Goal: Transaction & Acquisition: Purchase product/service

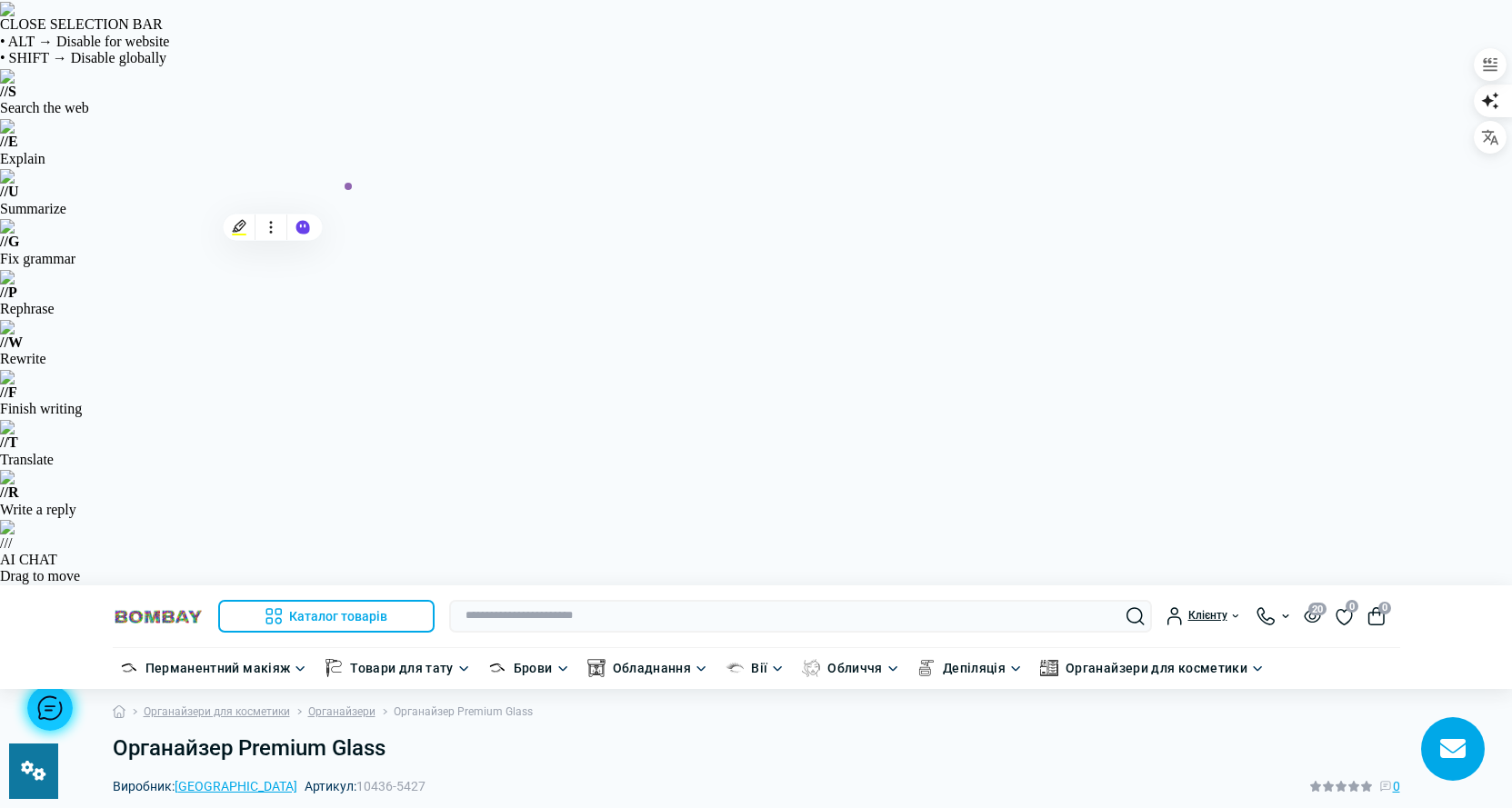
click at [1072, 690] on ul "Органайзери для косметики Органайзери Органайзер Premium Glass" at bounding box center [756, 712] width 1287 height 46
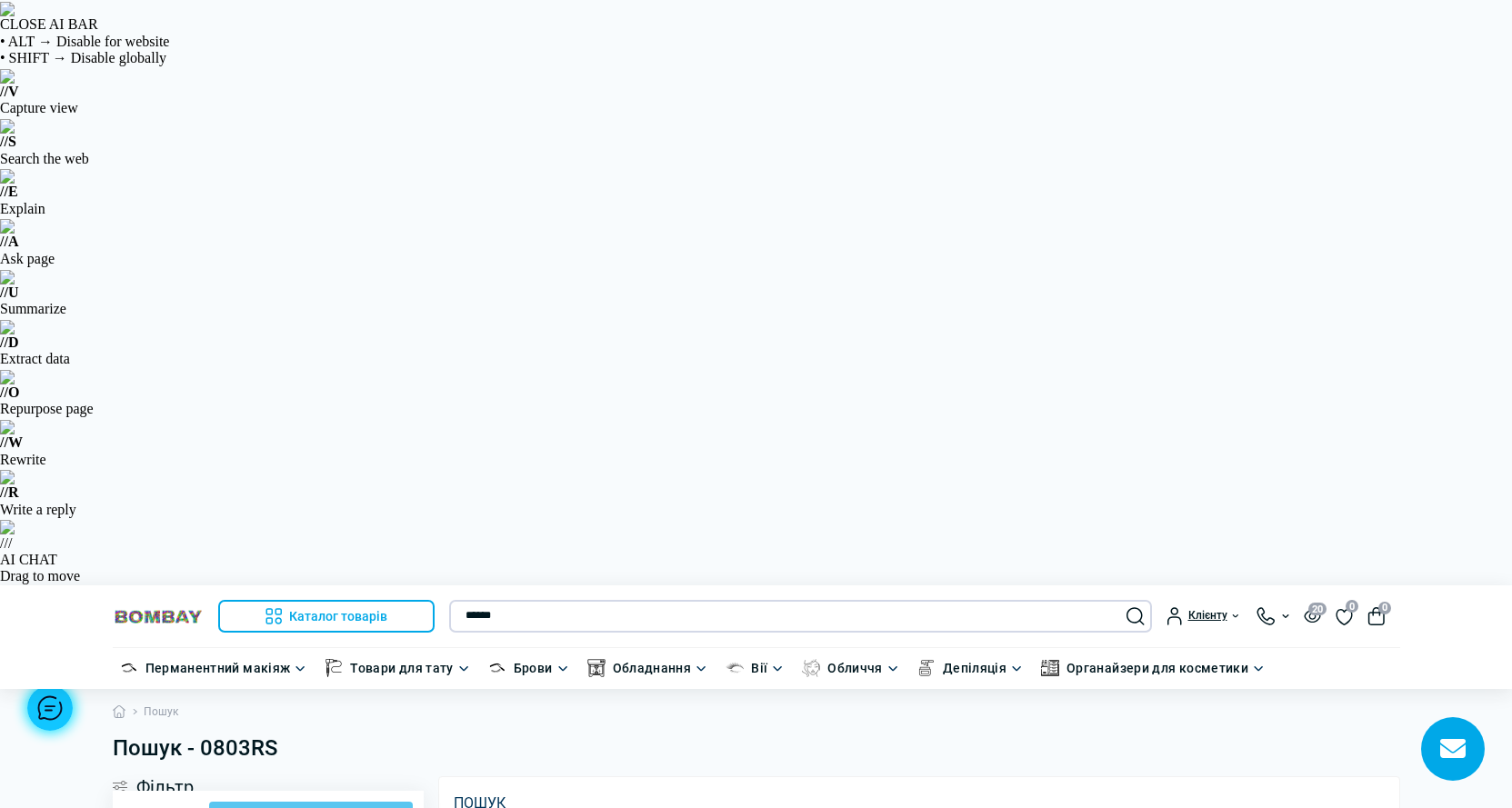
click at [490, 601] on input "******" at bounding box center [800, 616] width 703 height 32
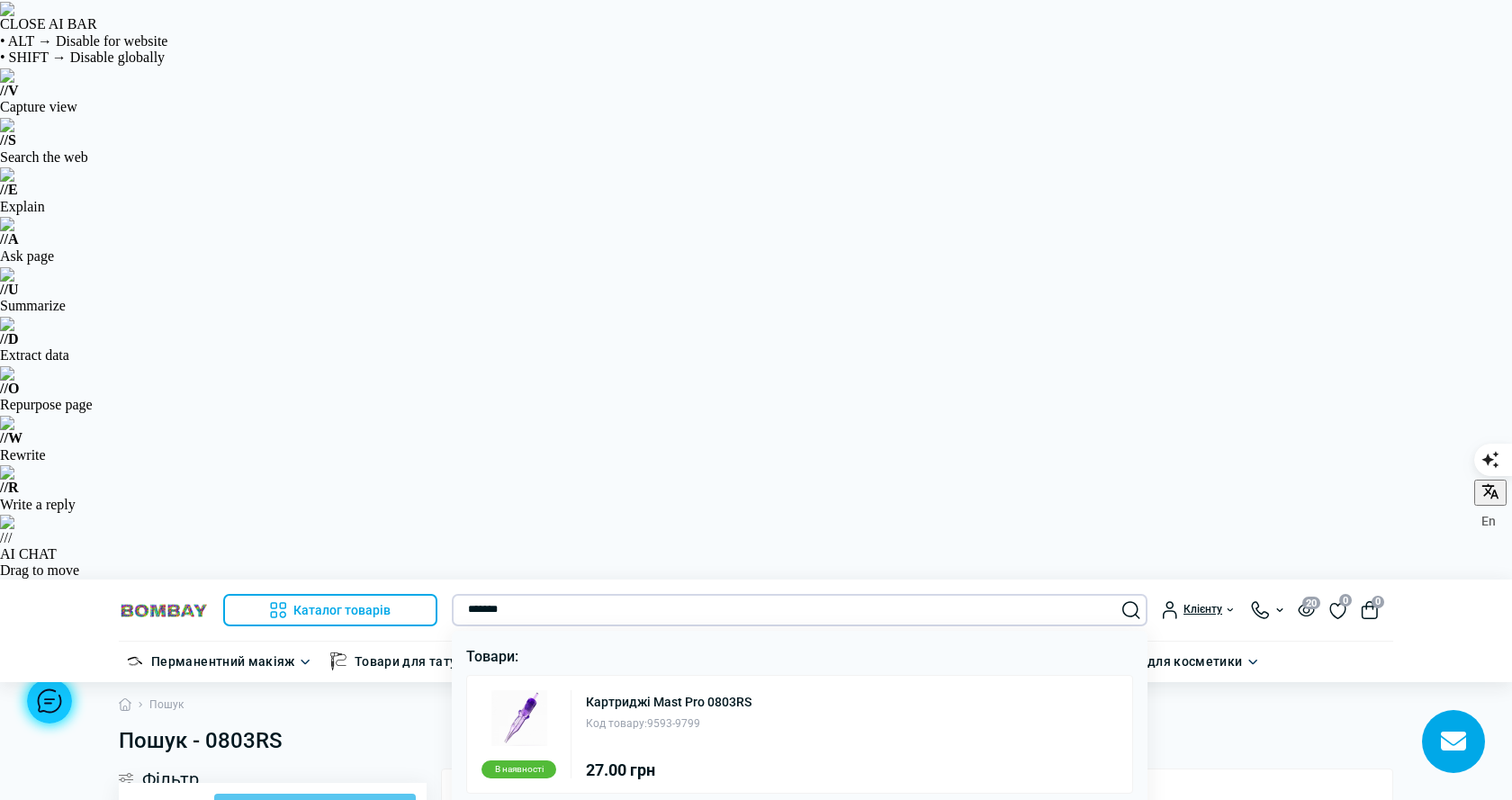
type input "*******"
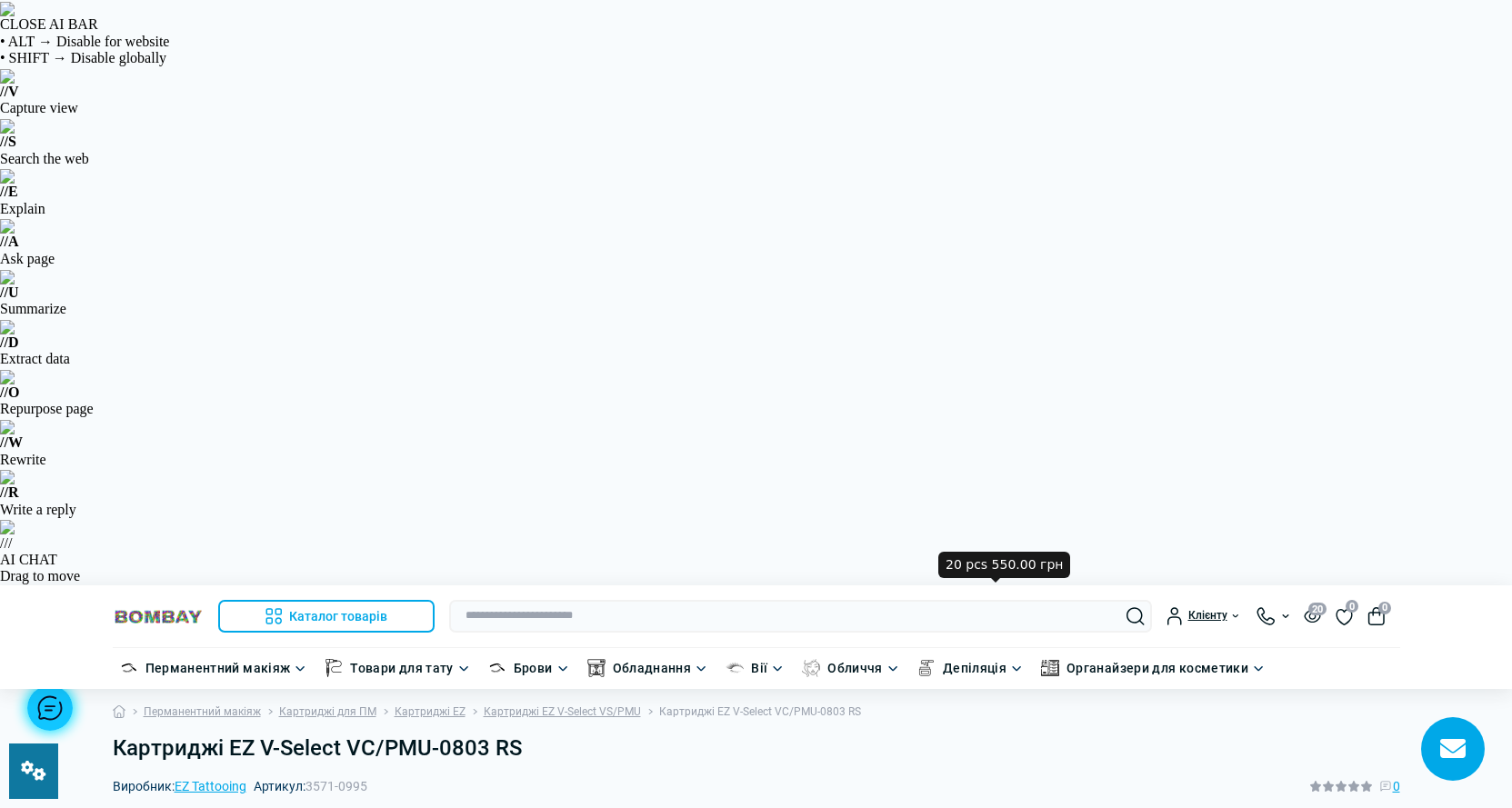
drag, startPoint x: 336, startPoint y: 189, endPoint x: 310, endPoint y: 202, distance: 29.1
click at [310, 777] on div "Виробник: EZ Tattooing Артикул: 3571-0995 0" at bounding box center [756, 786] width 1287 height 20
drag, startPoint x: 1199, startPoint y: 156, endPoint x: 1019, endPoint y: 271, distance: 213.6
click at [1199, 736] on h1 "Картриджі EZ V-Select VC/PMU-0803 RS" at bounding box center [756, 748] width 1287 height 26
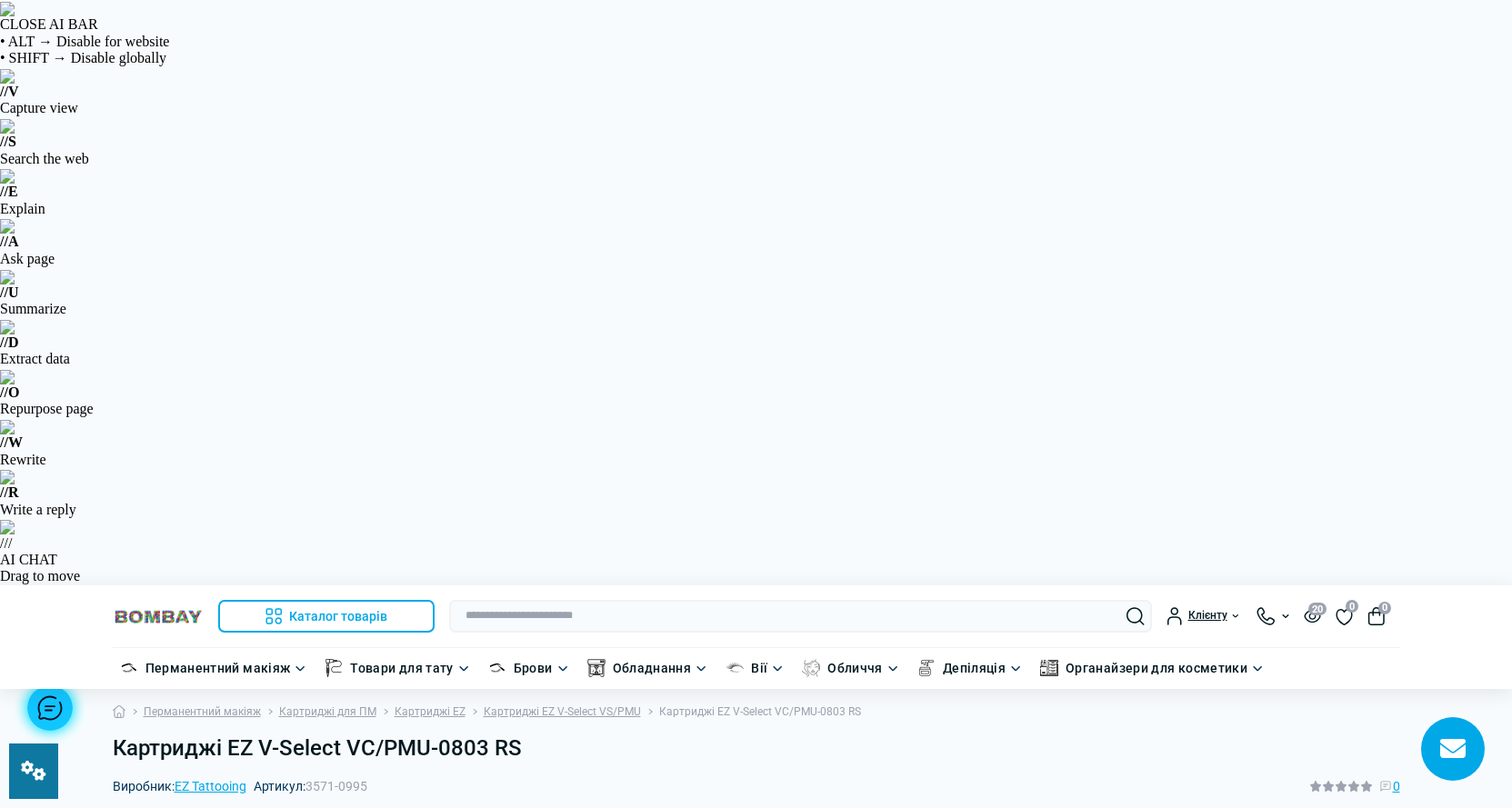
click at [169, 608] on img at bounding box center [157, 617] width 91 height 18
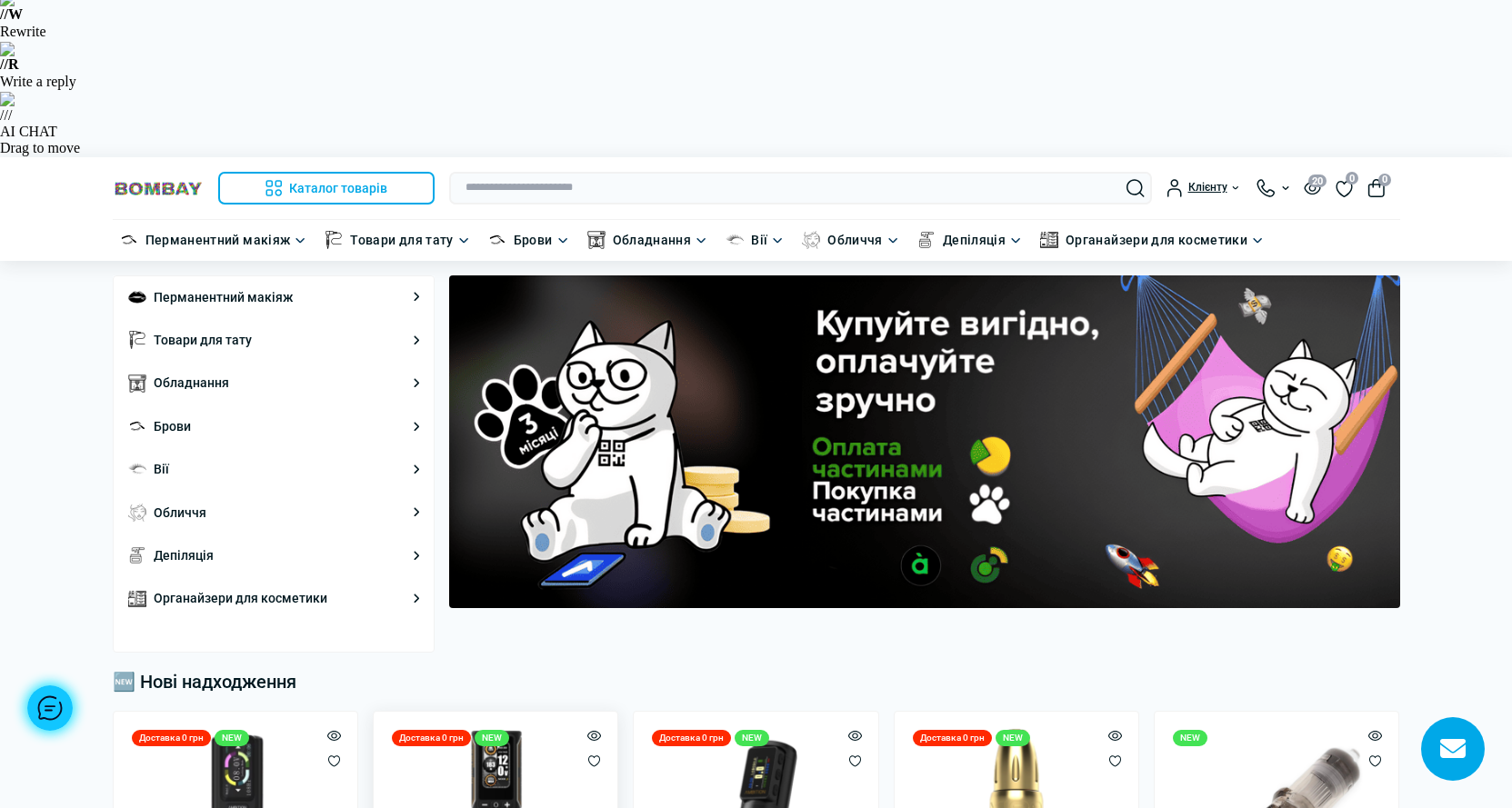
scroll to position [455, 0]
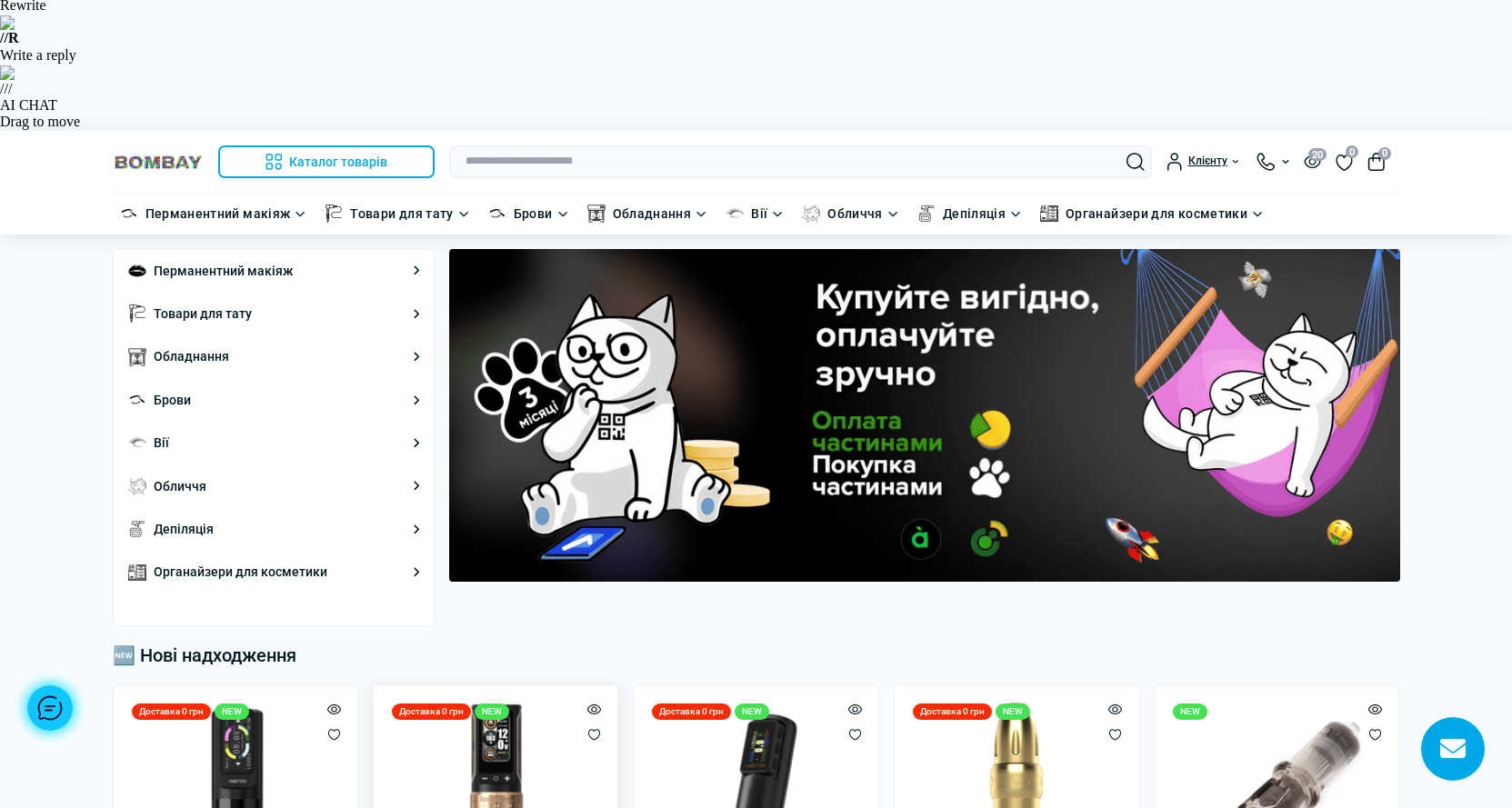
click at [438, 700] on img at bounding box center [495, 807] width 214 height 214
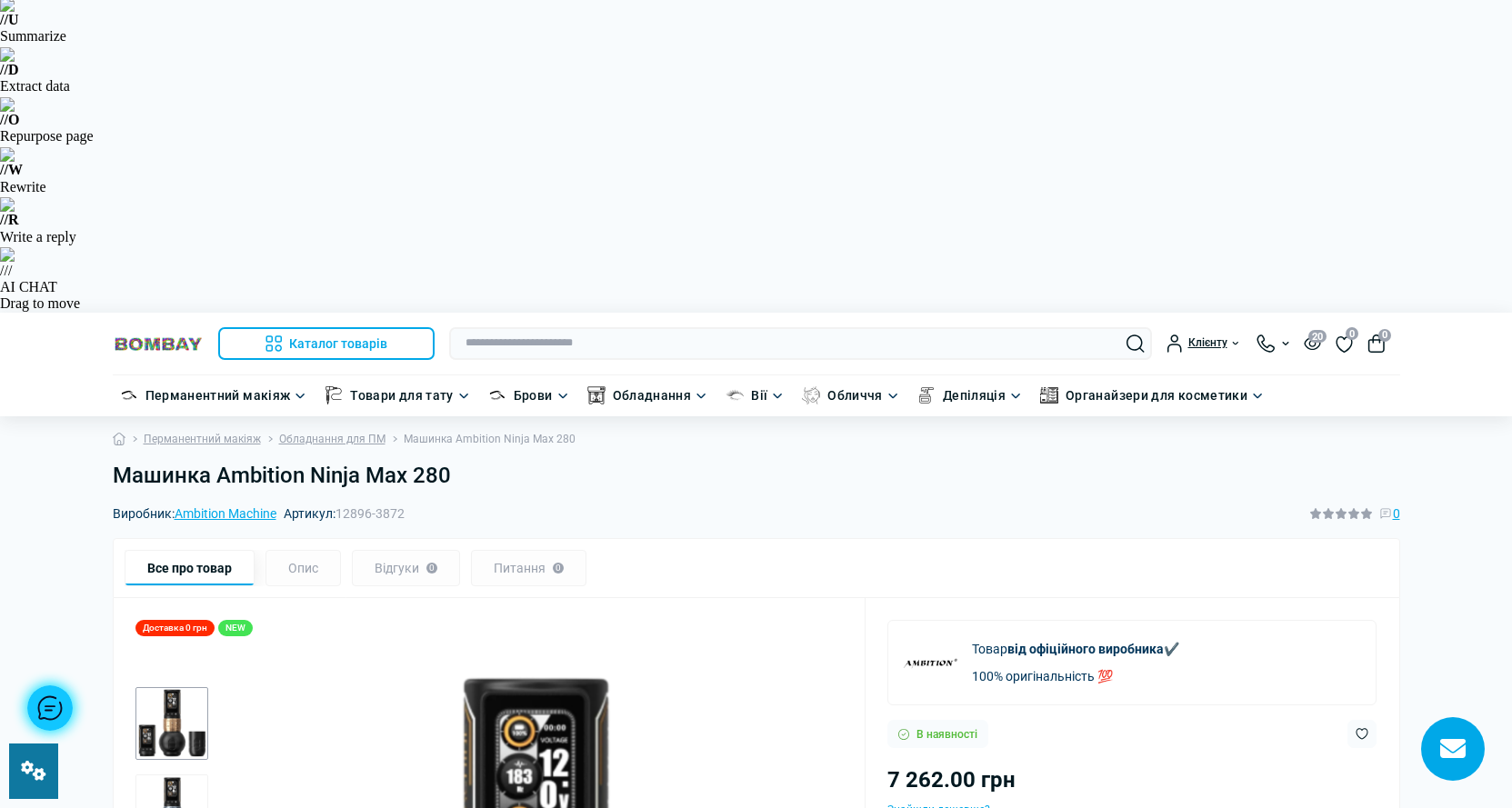
click at [158, 775] on img "2 / 3" at bounding box center [172, 811] width 72 height 72
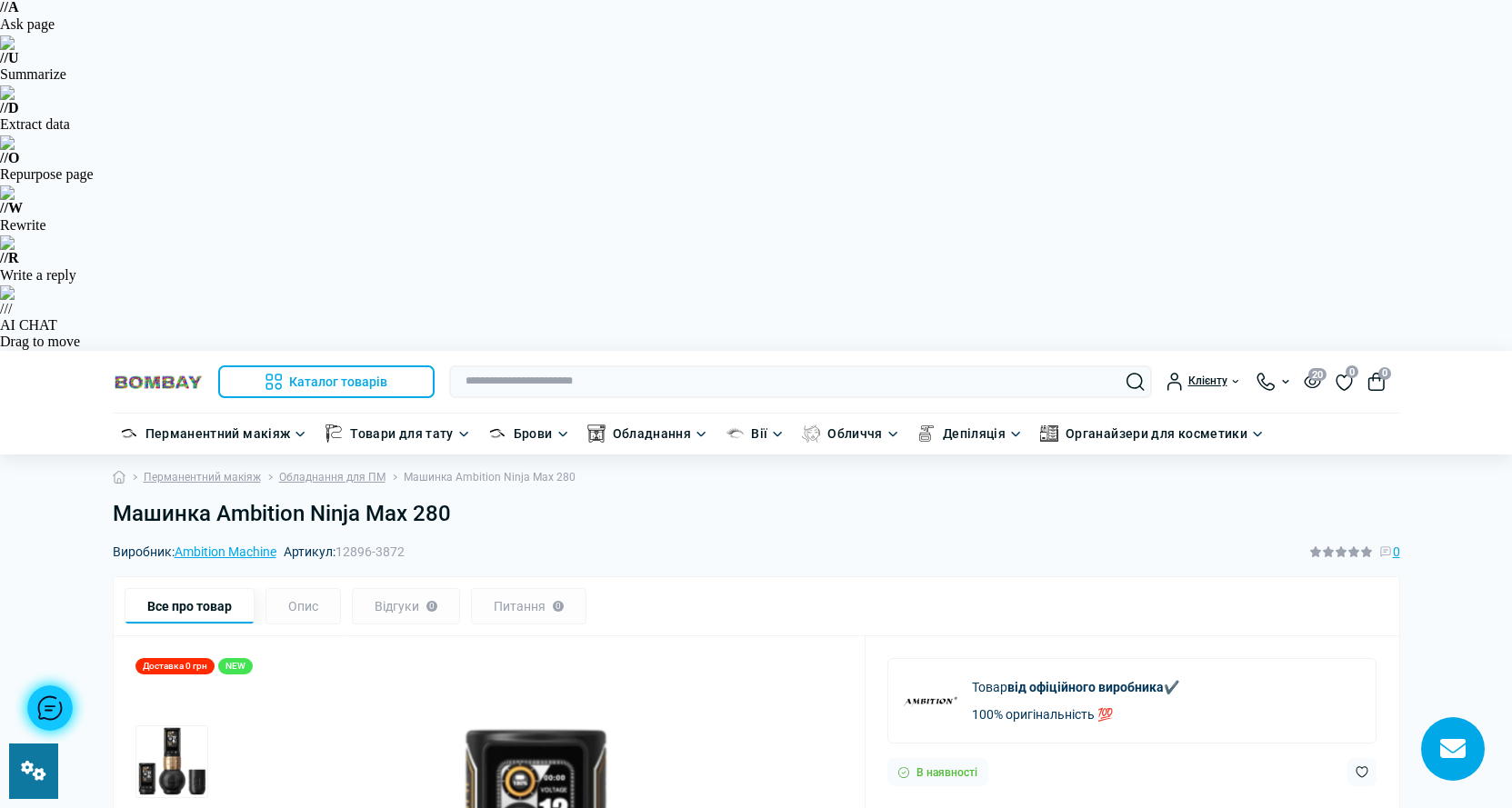
scroll to position [182, 0]
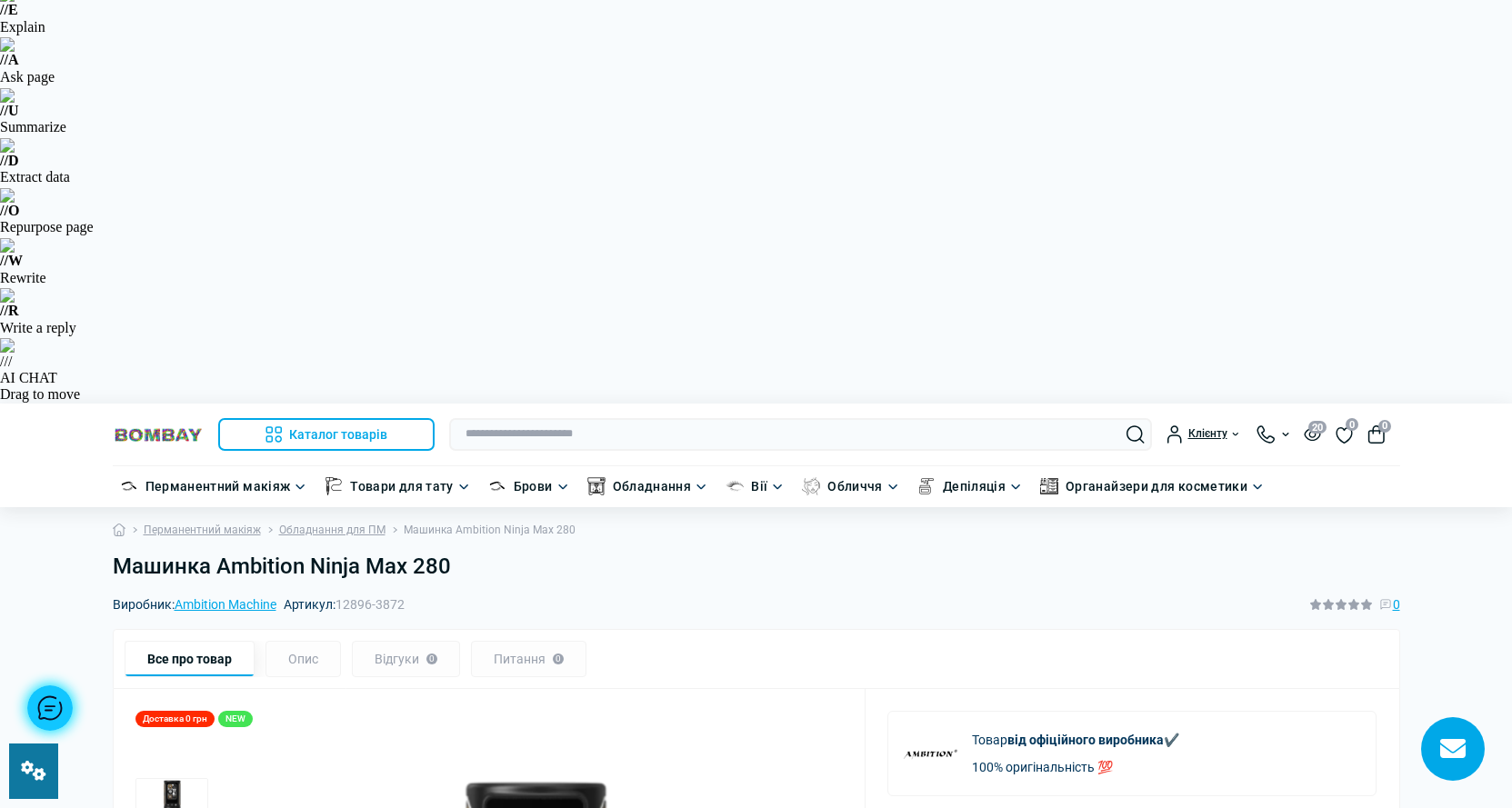
click at [151, 426] on img at bounding box center [157, 435] width 91 height 18
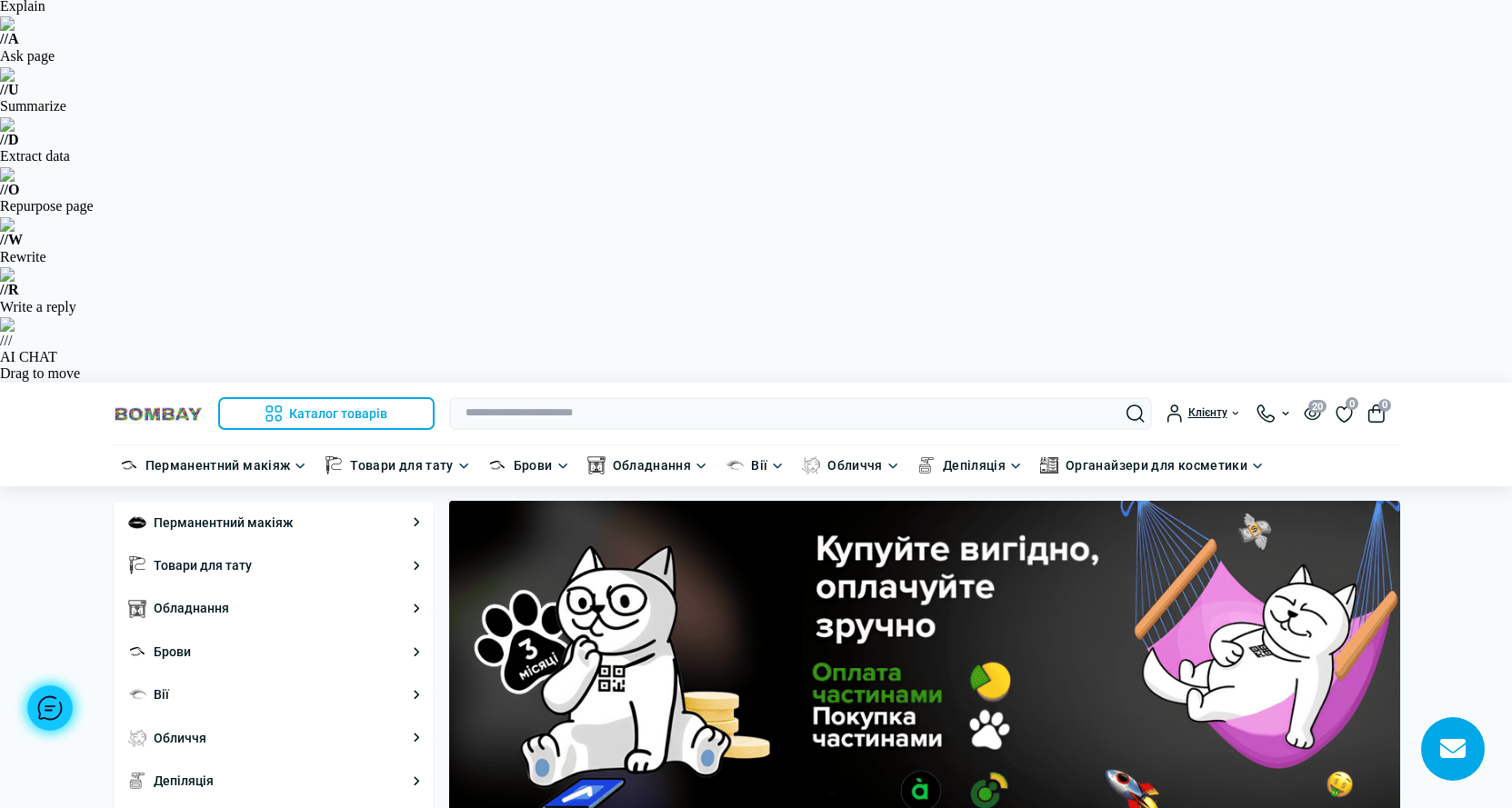
scroll to position [182, 0]
